Goal: Information Seeking & Learning: Learn about a topic

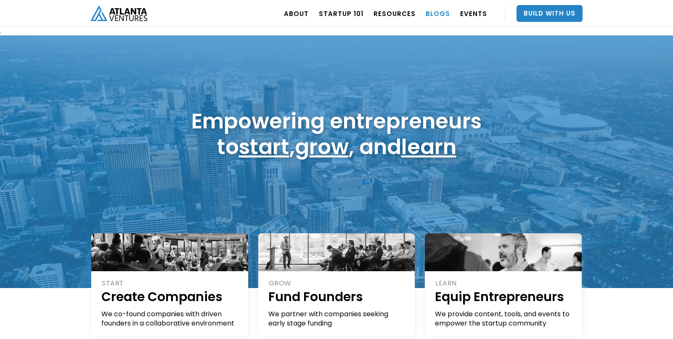
click at [435, 12] on link "BLOGS" at bounding box center [438, 14] width 24 height 24
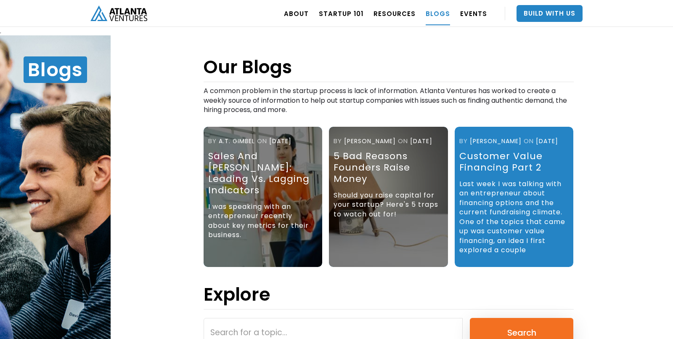
click at [519, 165] on div "Customer Value Financing Part 2" at bounding box center [512, 161] width 107 height 23
click at [377, 174] on div "5 Bad Reasons Founders Raise Money" at bounding box center [387, 167] width 107 height 34
click at [225, 198] on div "I was speaking with an entrepreneur recently about key metrics for their busine…" at bounding box center [261, 223] width 107 height 50
click at [248, 158] on div "Sales and [PERSON_NAME]: leading vs. lagging indicators" at bounding box center [261, 172] width 107 height 45
